Goal: Task Accomplishment & Management: Use online tool/utility

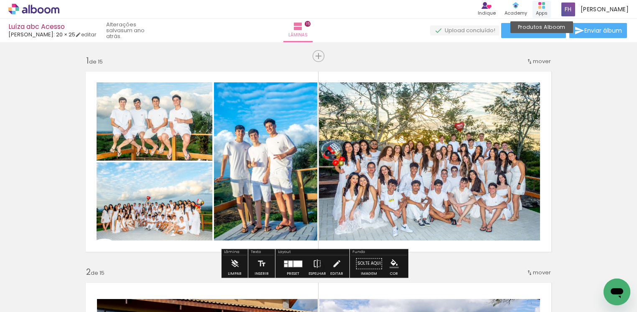
click at [541, 2] on icon at bounding box center [542, 5] width 7 height 7
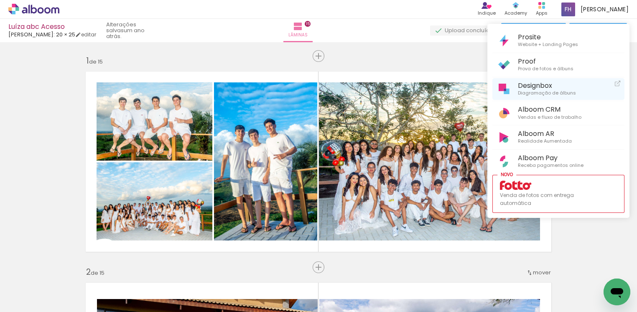
click at [546, 90] on span "Diagramação de álbuns" at bounding box center [547, 94] width 58 height 8
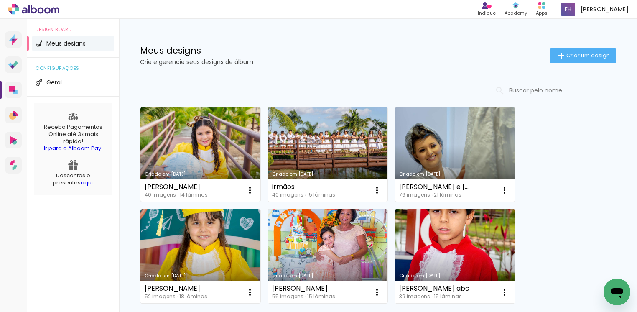
click at [480, 235] on link "Criado em [DATE]" at bounding box center [455, 256] width 120 height 95
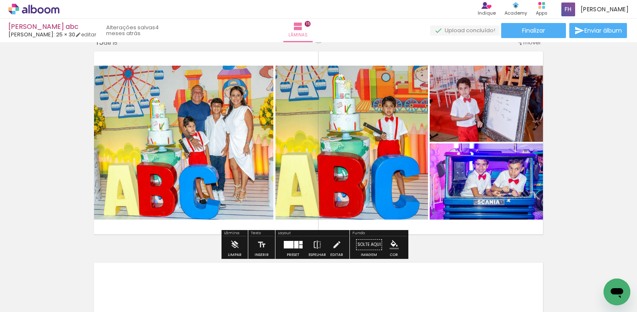
scroll to position [2948, 0]
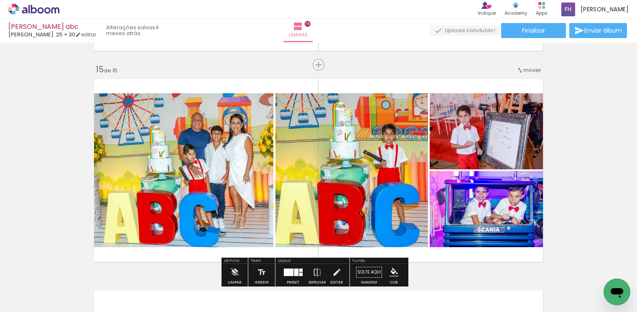
click at [30, 296] on span "Adicionar Fotos" at bounding box center [29, 300] width 25 height 9
click at [0, 0] on input "file" at bounding box center [0, 0] width 0 height 0
click at [46, 288] on iron-icon at bounding box center [42, 287] width 7 height 7
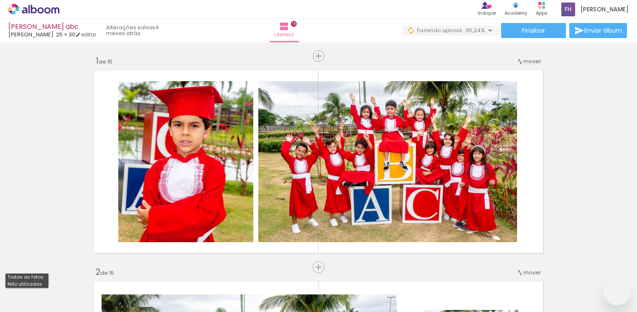
click at [0, 0] on slot "Não utilizadas" at bounding box center [0, 0] width 0 height 0
type input "Não utilizadas"
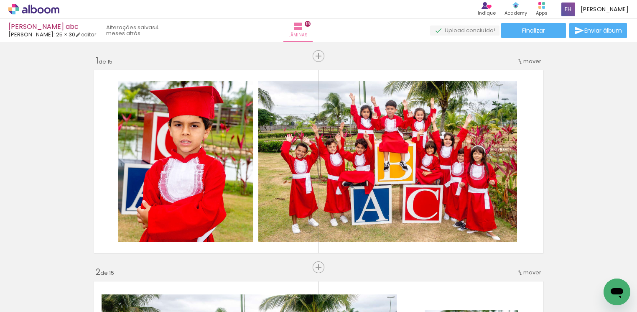
scroll to position [2948, 0]
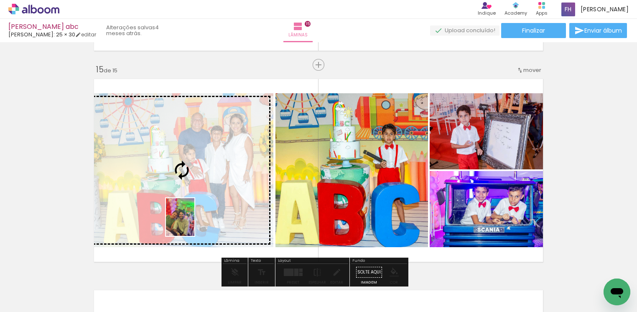
drag, startPoint x: 92, startPoint y: 290, endPoint x: 191, endPoint y: 223, distance: 119.3
click at [191, 223] on quentale-workspace at bounding box center [318, 156] width 637 height 312
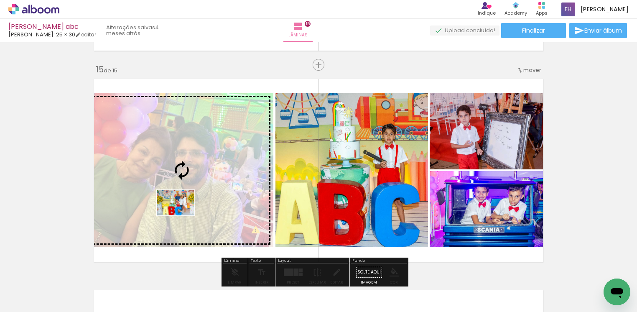
drag, startPoint x: 159, startPoint y: 241, endPoint x: 182, endPoint y: 215, distance: 34.4
click at [182, 215] on quentale-workspace at bounding box center [318, 156] width 637 height 312
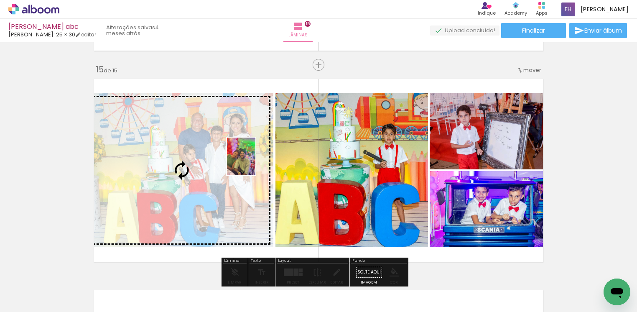
drag, startPoint x: 91, startPoint y: 291, endPoint x: 252, endPoint y: 163, distance: 206.3
click at [252, 163] on quentale-workspace at bounding box center [318, 156] width 637 height 312
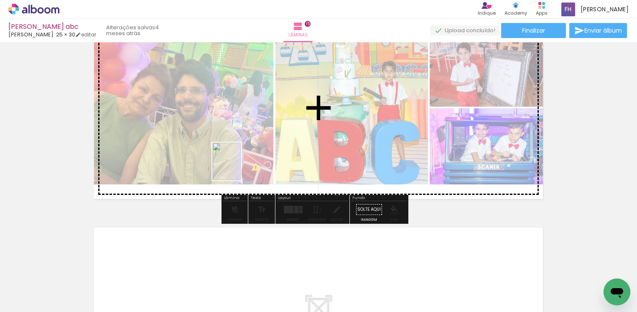
drag, startPoint x: 174, startPoint y: 293, endPoint x: 238, endPoint y: 168, distance: 140.5
click at [238, 168] on quentale-workspace at bounding box center [318, 156] width 637 height 312
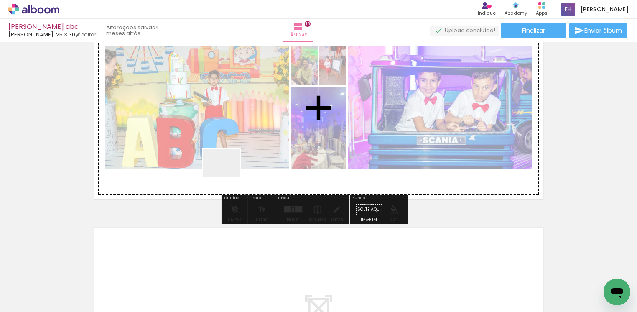
drag, startPoint x: 139, startPoint y: 291, endPoint x: 228, endPoint y: 174, distance: 147.2
click at [228, 174] on quentale-workspace at bounding box center [318, 156] width 637 height 312
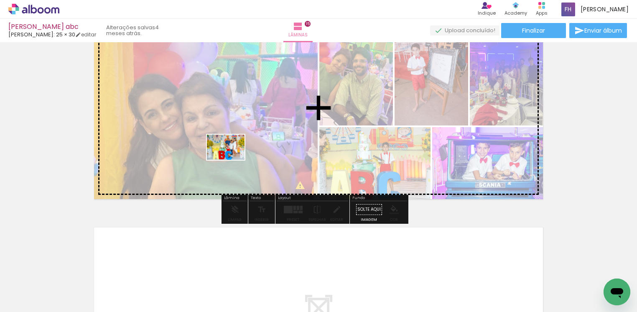
drag, startPoint x: 99, startPoint y: 287, endPoint x: 232, endPoint y: 160, distance: 184.3
click at [232, 160] on quentale-workspace at bounding box center [318, 156] width 637 height 312
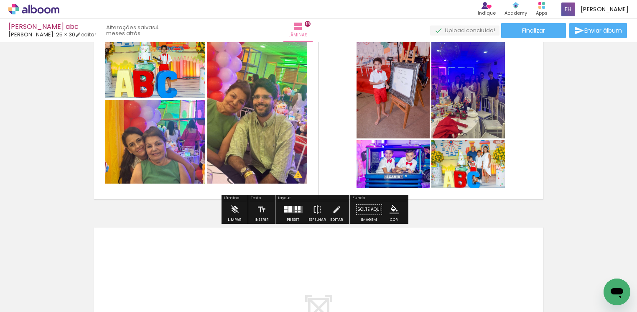
click at [299, 209] on quentale-layouter at bounding box center [293, 210] width 19 height 8
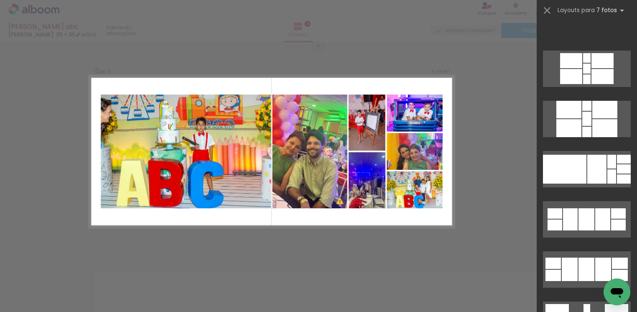
scroll to position [313, 0]
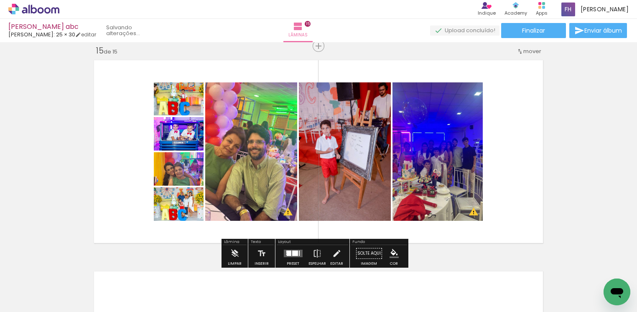
scroll to position [0, 0]
click at [299, 255] on div at bounding box center [299, 253] width 1 height 5
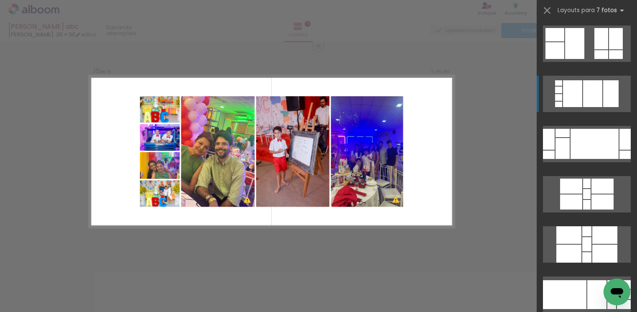
scroll to position [50, 0]
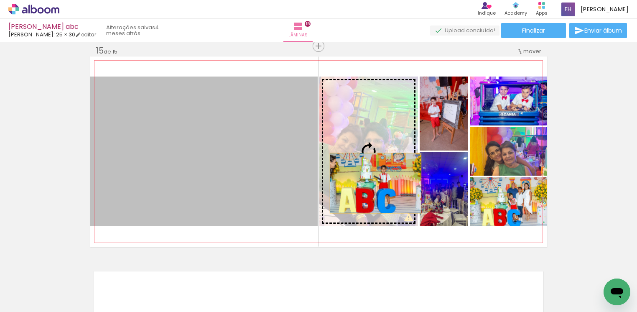
drag, startPoint x: 240, startPoint y: 176, endPoint x: 371, endPoint y: 183, distance: 131.1
click at [0, 0] on slot at bounding box center [0, 0] width 0 height 0
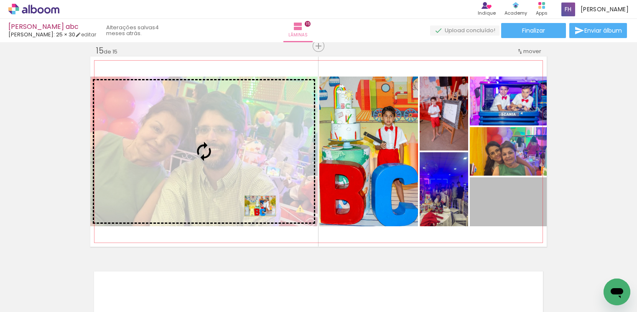
drag, startPoint x: 519, startPoint y: 210, endPoint x: 256, endPoint y: 206, distance: 263.6
click at [0, 0] on slot at bounding box center [0, 0] width 0 height 0
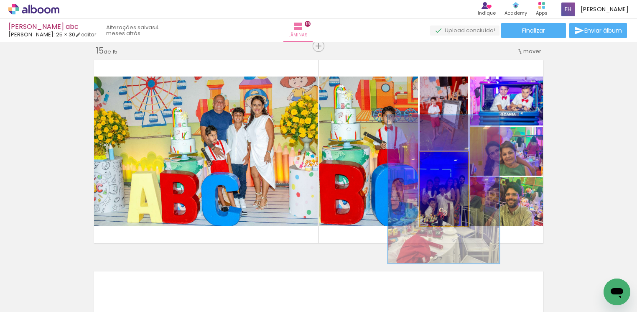
drag, startPoint x: 431, startPoint y: 159, endPoint x: 454, endPoint y: 168, distance: 24.2
click at [454, 168] on quentale-photo at bounding box center [444, 189] width 49 height 74
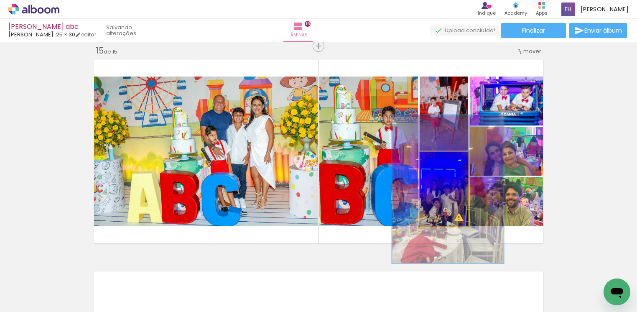
drag, startPoint x: 441, startPoint y: 196, endPoint x: 446, endPoint y: 196, distance: 5.0
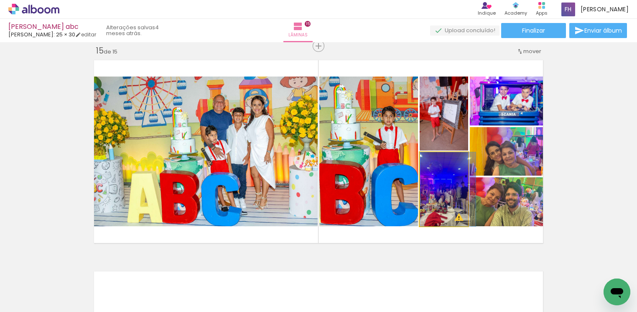
drag, startPoint x: 452, startPoint y: 159, endPoint x: 429, endPoint y: 159, distance: 23.4
type paper-slider "100"
click at [434, 159] on div at bounding box center [438, 161] width 8 height 8
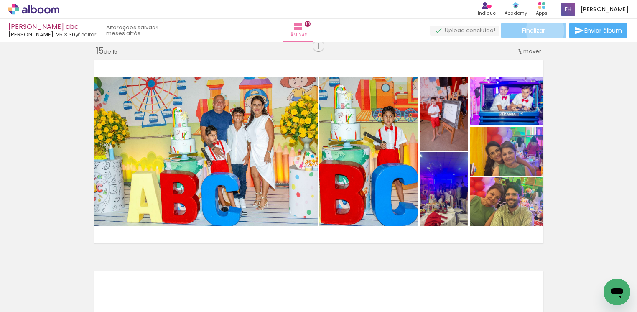
click at [543, 30] on span "Finalizar" at bounding box center [533, 31] width 23 height 6
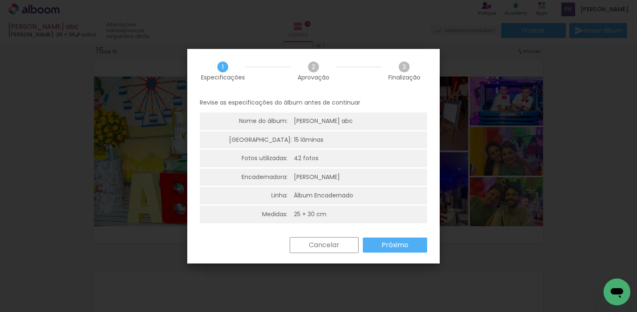
click at [0, 0] on slot "Próximo" at bounding box center [0, 0] width 0 height 0
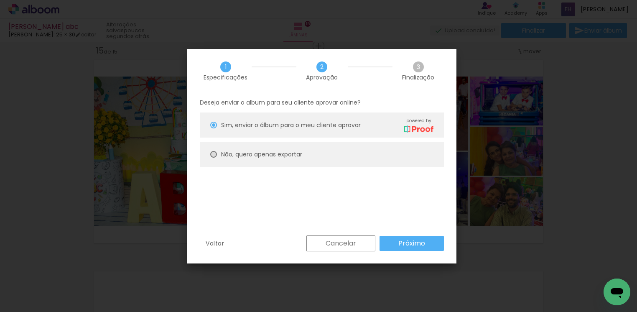
click at [215, 128] on div at bounding box center [213, 125] width 7 height 7
type paper-radio-button "on"
click at [0, 0] on slot "Próximo" at bounding box center [0, 0] width 0 height 0
type input "Alta, 300 DPI"
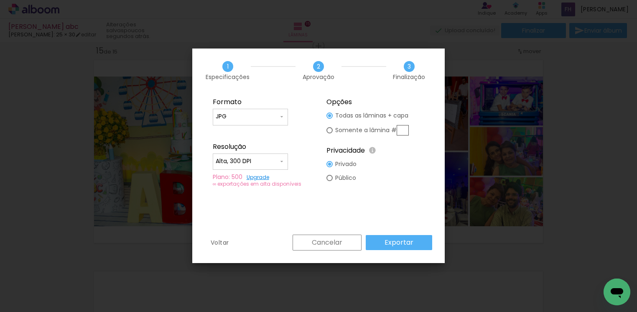
click at [405, 131] on input "text" at bounding box center [403, 130] width 12 height 10
type paper-radio-button "on"
type input "15"
click at [399, 248] on paper-button "Exportar" at bounding box center [399, 242] width 67 height 15
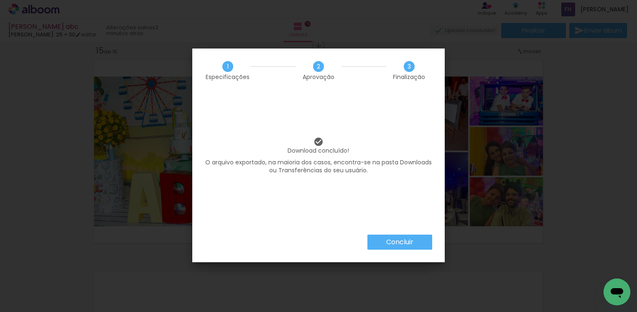
click at [583, 70] on iron-overlay-backdrop at bounding box center [318, 156] width 637 height 312
click at [0, 0] on slot "Concluir" at bounding box center [0, 0] width 0 height 0
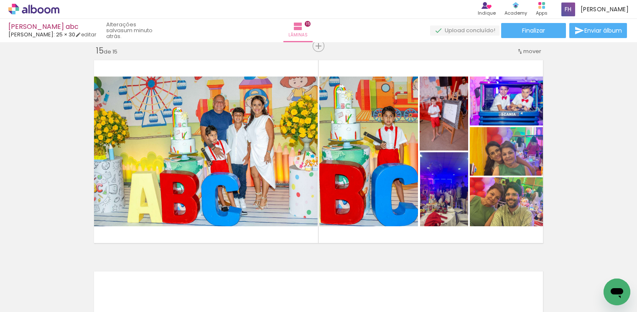
scroll to position [50, 0]
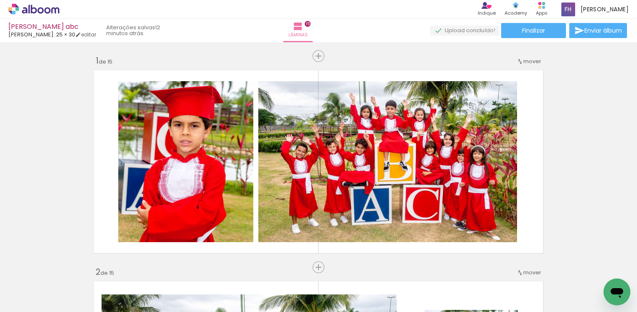
scroll to position [50, 0]
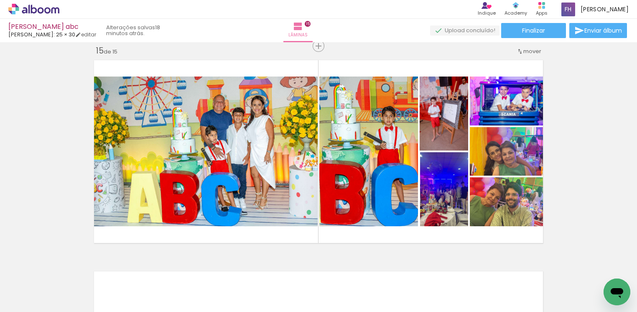
scroll to position [50, 0]
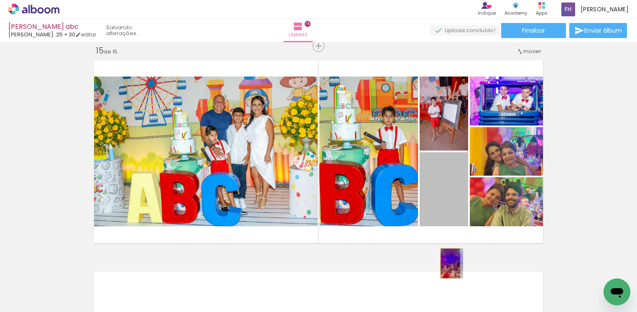
drag, startPoint x: 445, startPoint y: 200, endPoint x: 446, endPoint y: 263, distance: 63.2
click at [446, 263] on quentale-workspace at bounding box center [318, 156] width 637 height 312
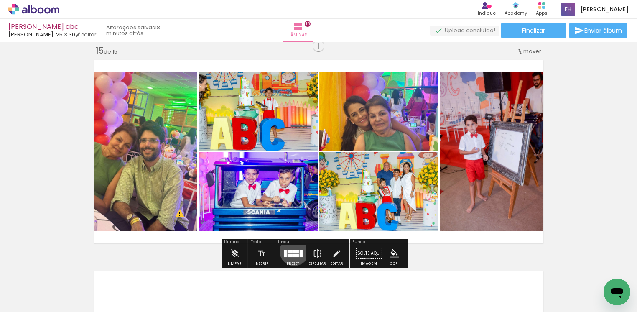
click at [293, 251] on div at bounding box center [295, 251] width 5 height 3
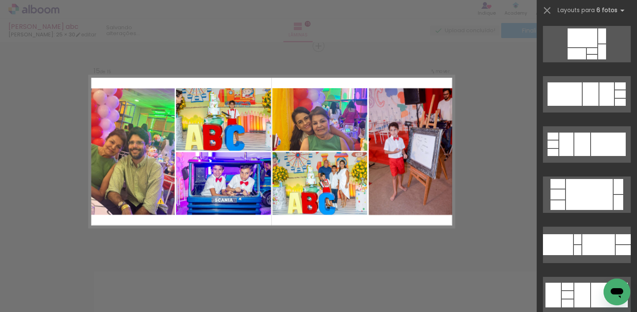
scroll to position [0, 0]
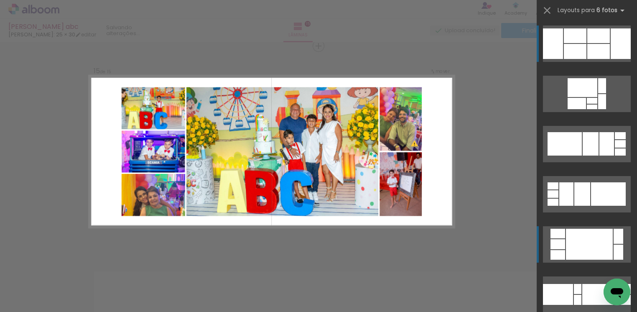
click at [607, 93] on div at bounding box center [603, 85] width 8 height 15
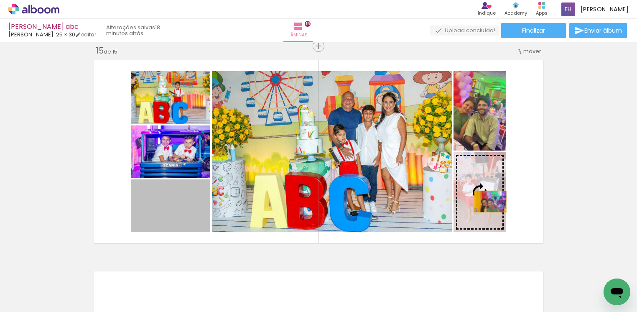
drag, startPoint x: 185, startPoint y: 217, endPoint x: 486, endPoint y: 201, distance: 301.6
click at [0, 0] on slot at bounding box center [0, 0] width 0 height 0
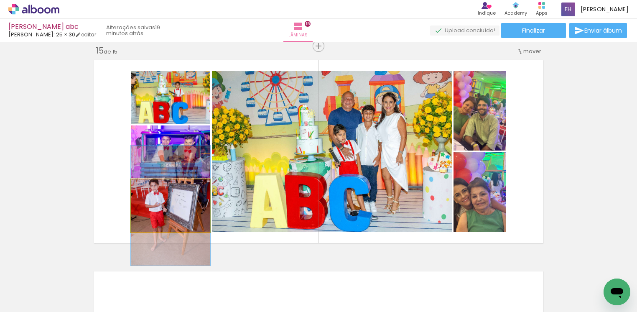
click at [168, 208] on quentale-photo at bounding box center [170, 205] width 79 height 53
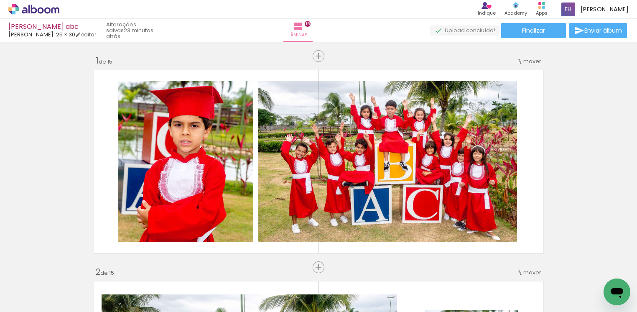
scroll to position [2967, 0]
